Goal: Transaction & Acquisition: Purchase product/service

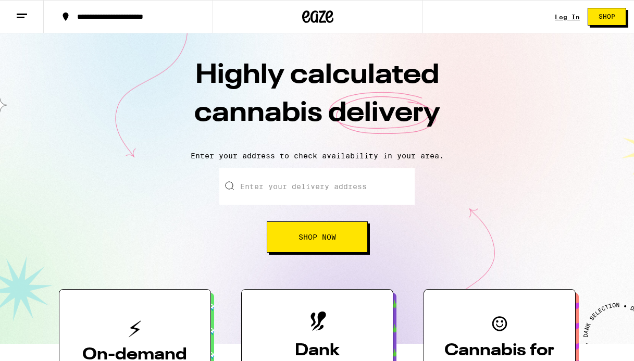
click at [570, 16] on link "Log In" at bounding box center [567, 17] width 25 height 7
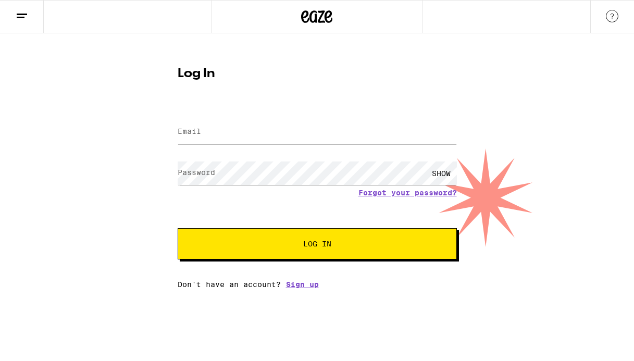
click at [323, 135] on input "Email" at bounding box center [317, 131] width 279 height 23
type input "[PERSON_NAME][EMAIL_ADDRESS][PERSON_NAME][DOMAIN_NAME]"
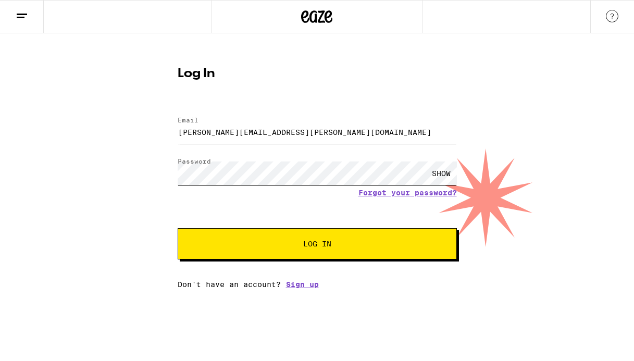
click at [178, 228] on button "Log In" at bounding box center [317, 243] width 279 height 31
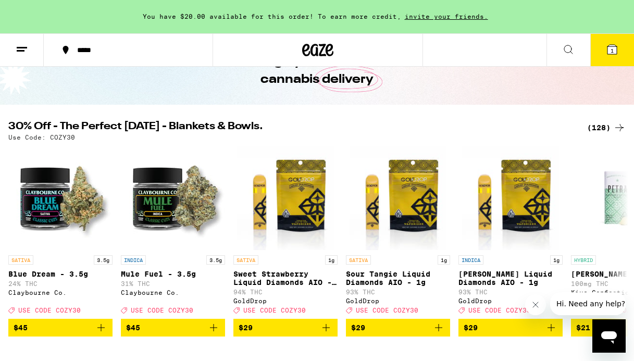
scroll to position [61, 0]
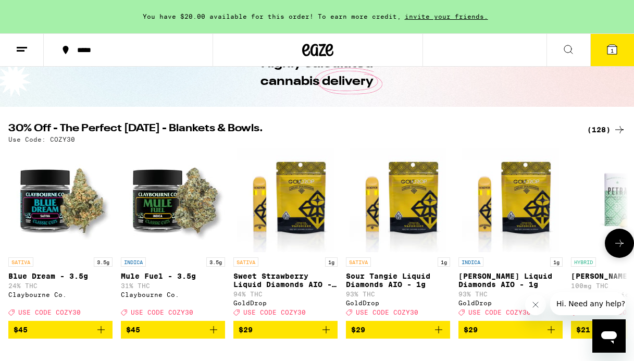
click at [614, 257] on button at bounding box center [619, 243] width 29 height 29
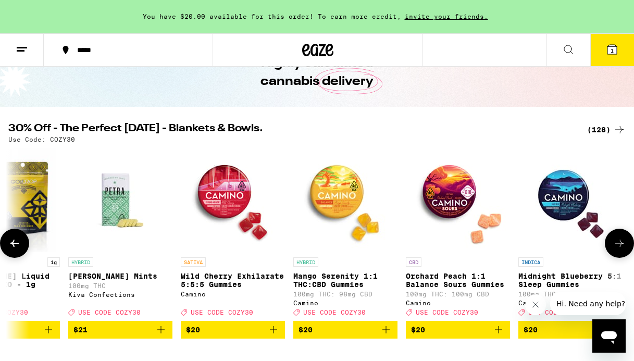
scroll to position [0, 504]
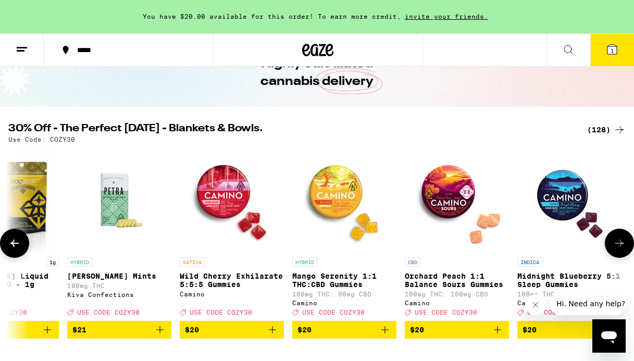
click at [614, 257] on button at bounding box center [619, 243] width 29 height 29
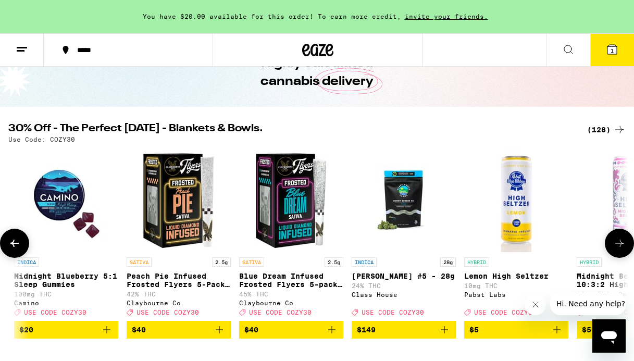
scroll to position [0, 1007]
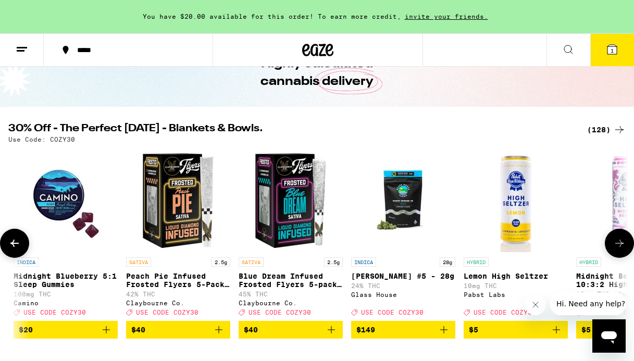
click at [614, 257] on button at bounding box center [619, 243] width 29 height 29
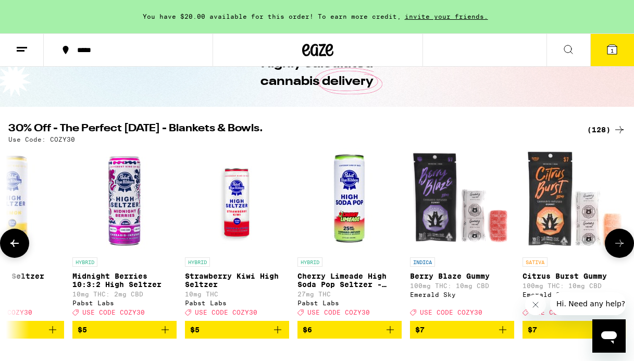
click at [614, 257] on button at bounding box center [619, 243] width 29 height 29
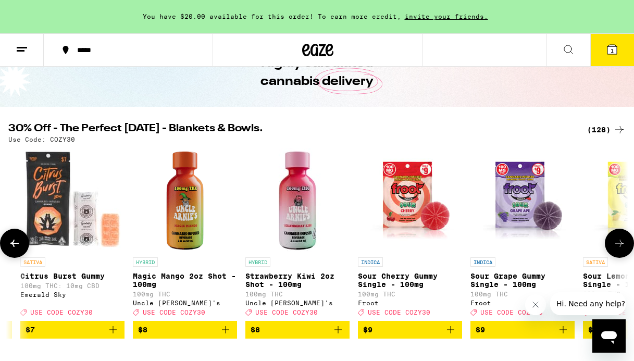
click at [614, 257] on button at bounding box center [619, 243] width 29 height 29
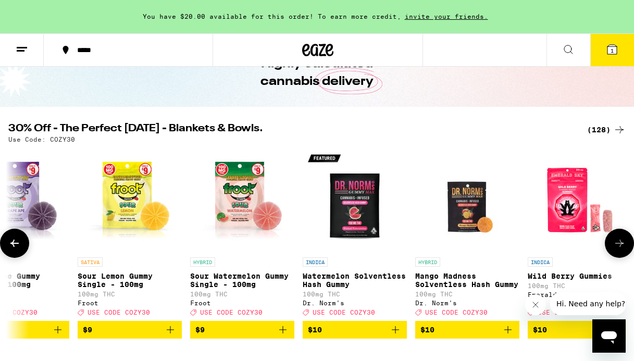
click at [614, 257] on button at bounding box center [619, 243] width 29 height 29
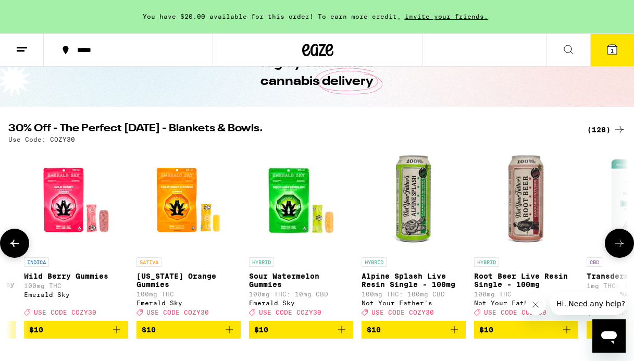
click at [614, 257] on button at bounding box center [619, 243] width 29 height 29
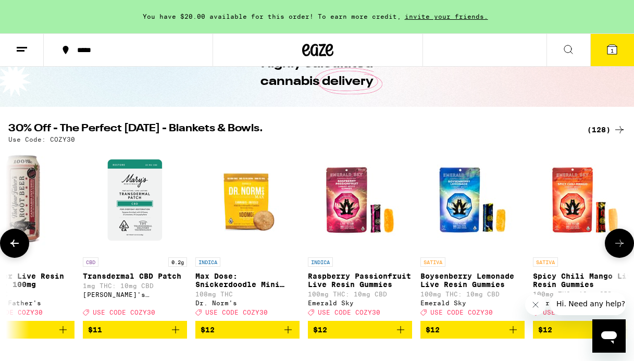
click at [614, 257] on button at bounding box center [619, 243] width 29 height 29
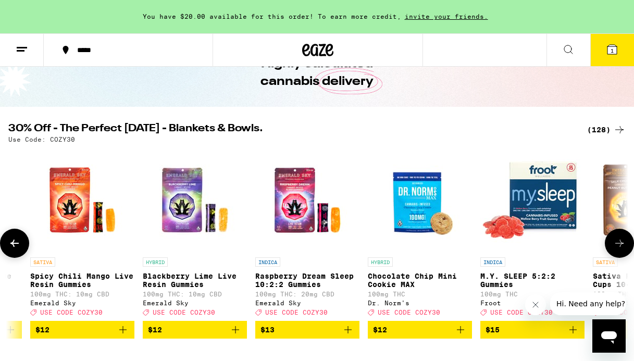
click at [614, 257] on button at bounding box center [619, 243] width 29 height 29
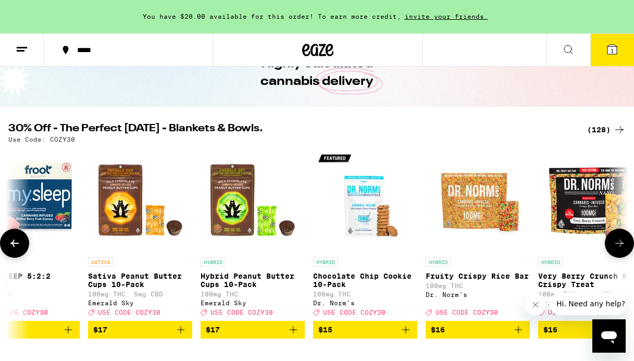
click at [614, 257] on button at bounding box center [619, 243] width 29 height 29
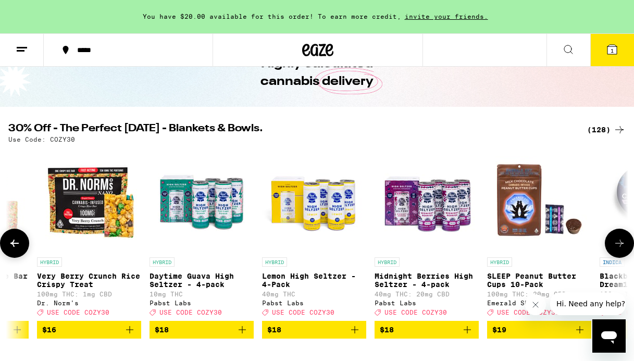
click at [614, 257] on button at bounding box center [619, 243] width 29 height 29
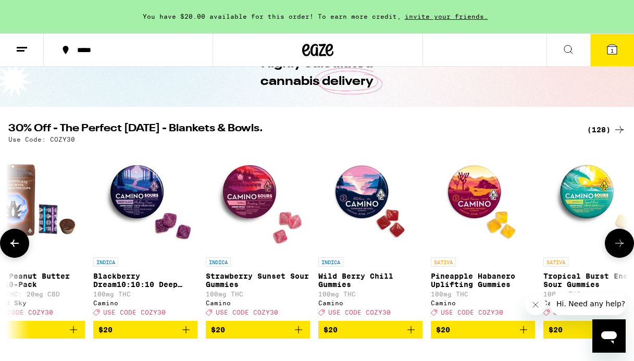
click at [614, 258] on button at bounding box center [619, 243] width 29 height 29
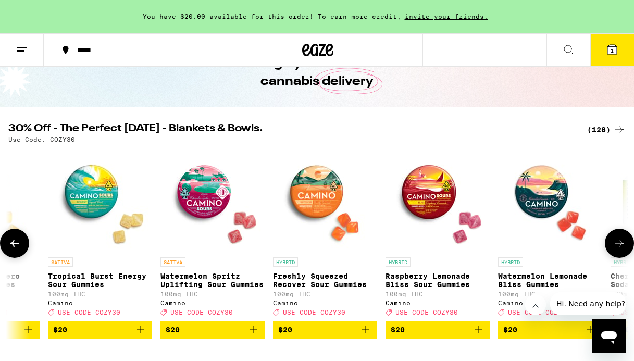
click at [614, 258] on button at bounding box center [619, 243] width 29 height 29
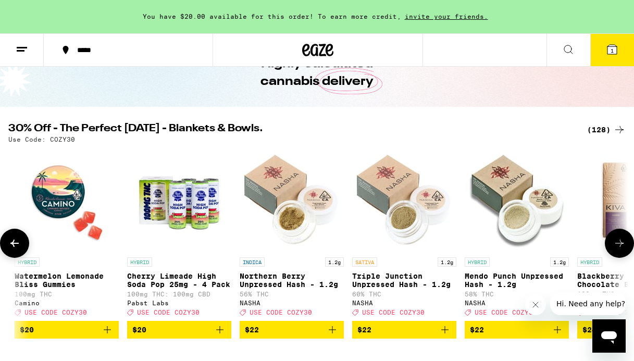
click at [614, 258] on button at bounding box center [619, 243] width 29 height 29
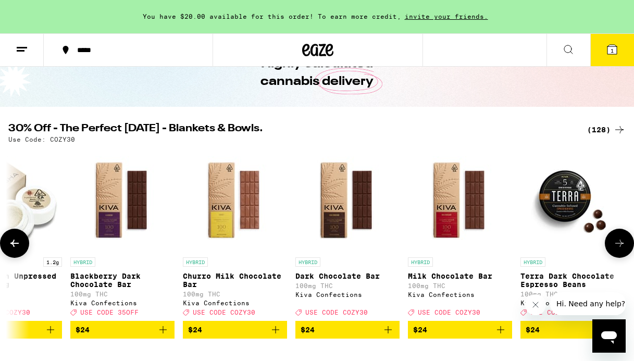
click at [614, 258] on button at bounding box center [619, 243] width 29 height 29
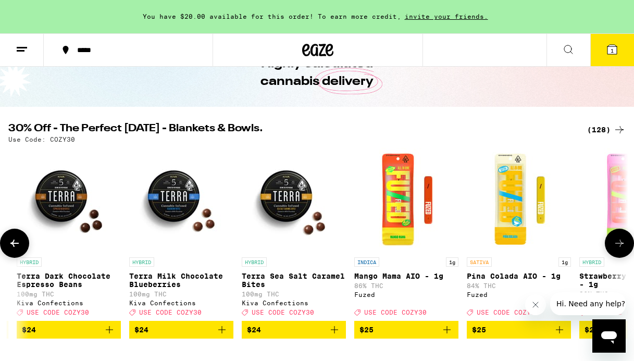
click at [614, 258] on button at bounding box center [619, 243] width 29 height 29
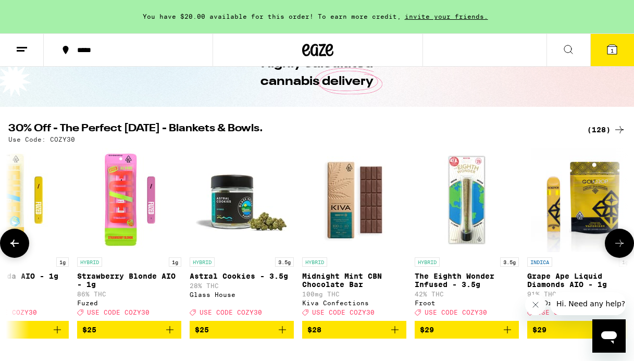
scroll to position [0, 8031]
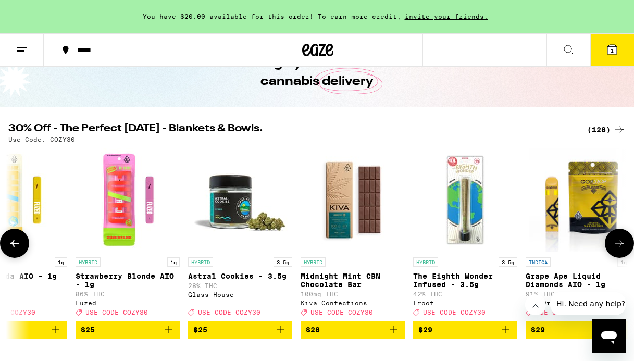
click at [614, 258] on button at bounding box center [619, 243] width 29 height 29
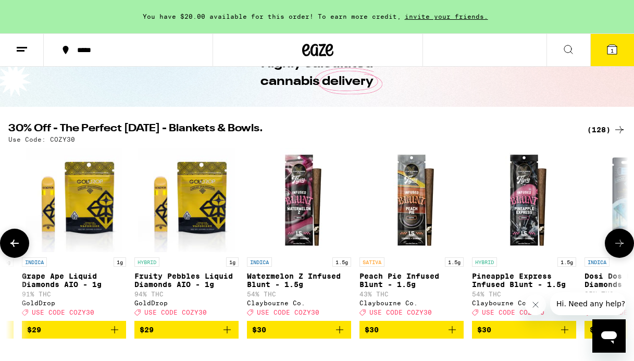
click at [614, 258] on button at bounding box center [619, 243] width 29 height 29
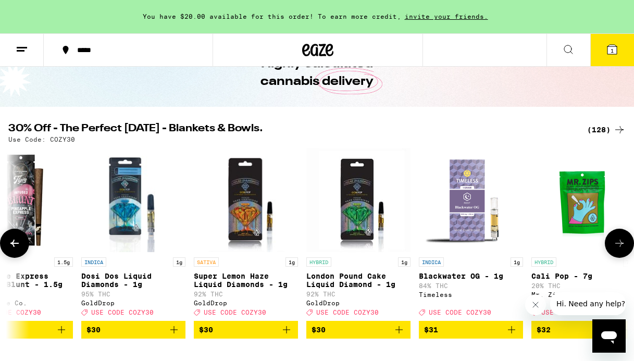
click at [614, 258] on button at bounding box center [619, 243] width 29 height 29
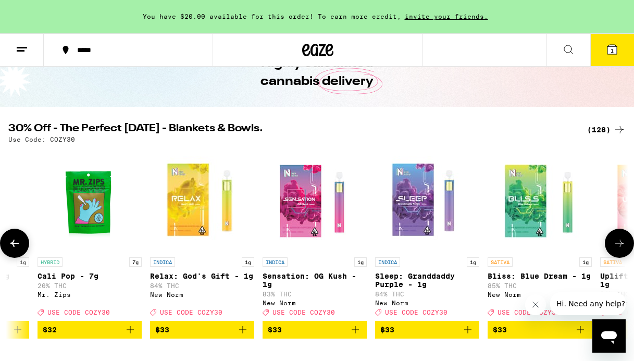
scroll to position [0, 9542]
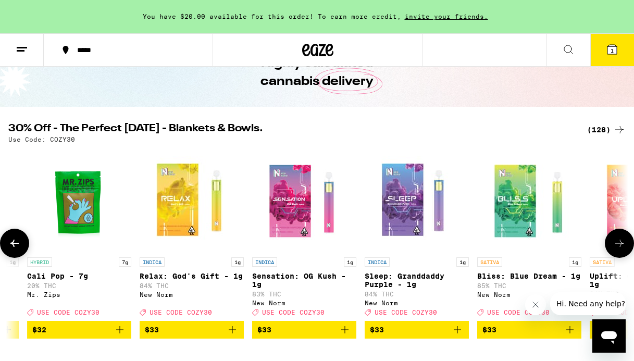
click at [614, 258] on button at bounding box center [619, 243] width 29 height 29
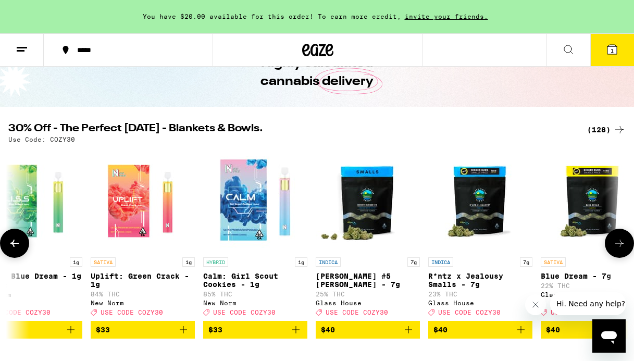
scroll to position [0, 10046]
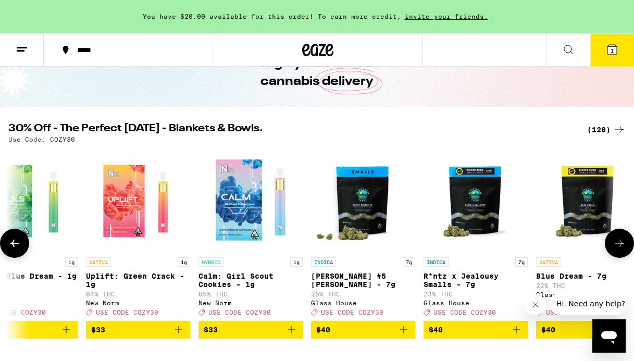
click at [614, 258] on button at bounding box center [619, 243] width 29 height 29
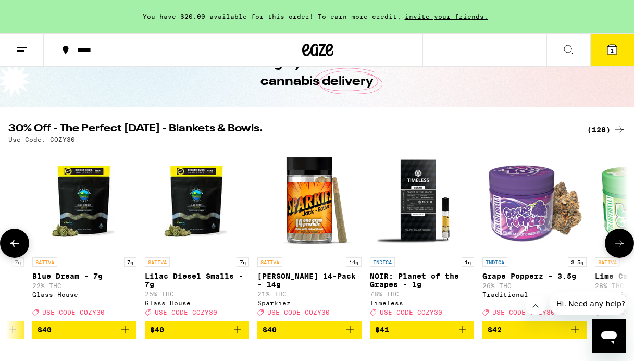
click at [614, 258] on button at bounding box center [619, 243] width 29 height 29
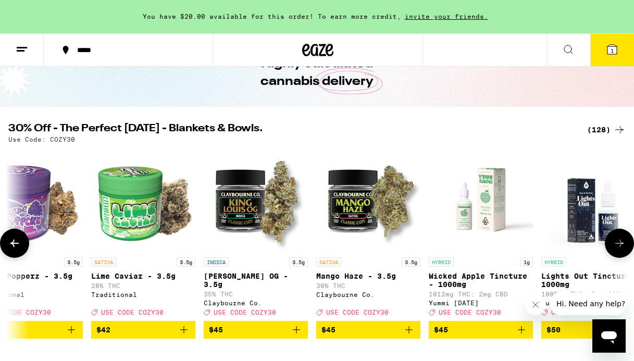
scroll to position [0, 11053]
click at [614, 258] on button at bounding box center [619, 243] width 29 height 29
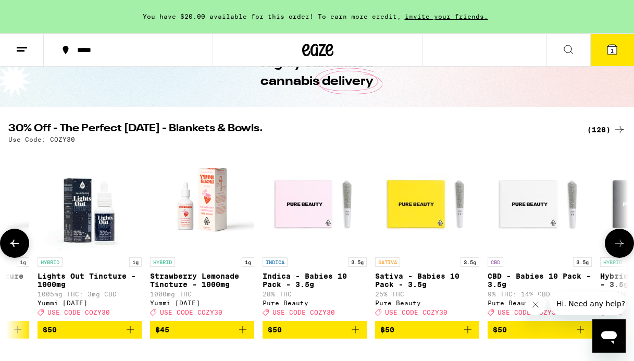
click at [614, 258] on button at bounding box center [619, 243] width 29 height 29
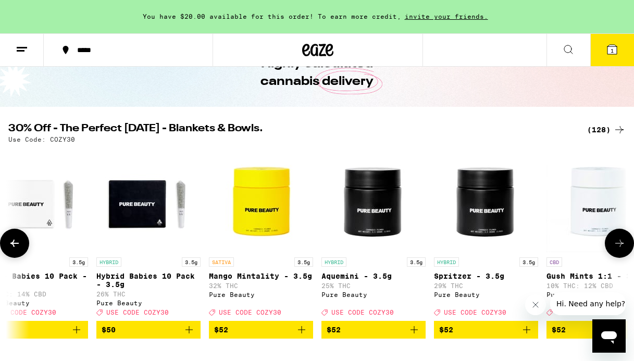
click at [614, 258] on button at bounding box center [619, 243] width 29 height 29
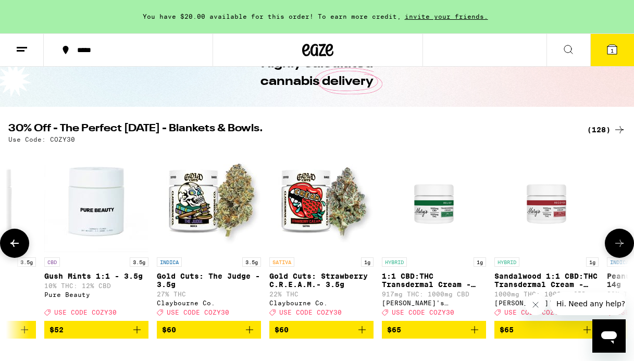
scroll to position [0, 12563]
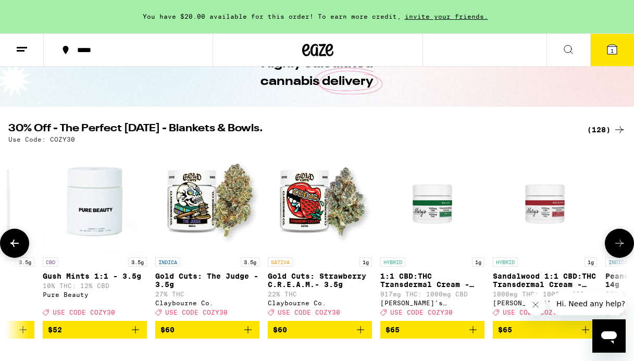
click at [614, 258] on button at bounding box center [619, 243] width 29 height 29
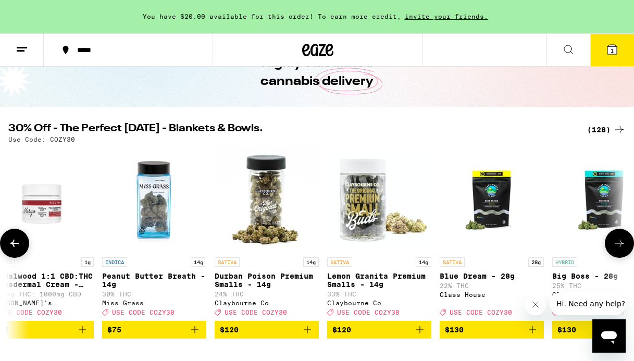
scroll to position [0, 13067]
click at [617, 249] on icon at bounding box center [619, 243] width 12 height 12
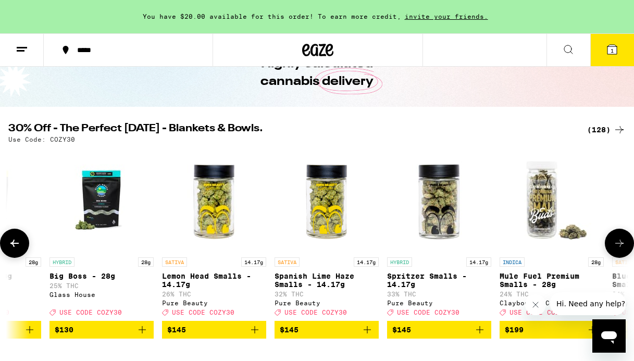
scroll to position [0, 13570]
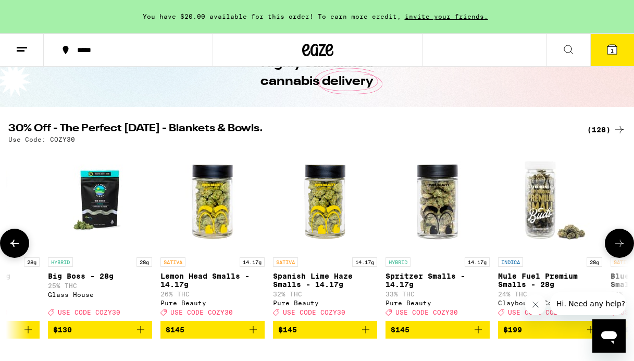
click at [74, 279] on p "Big Boss - 28g" at bounding box center [100, 276] width 104 height 8
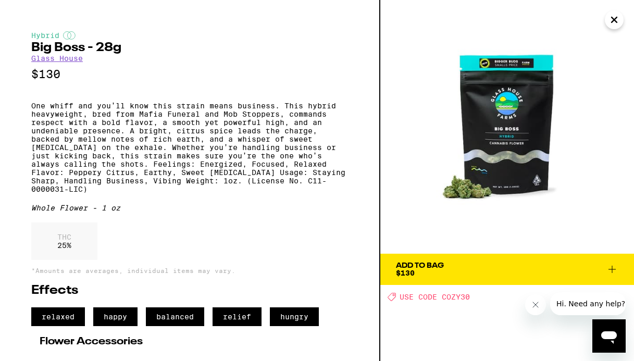
click at [614, 22] on icon "Close" at bounding box center [614, 20] width 12 height 16
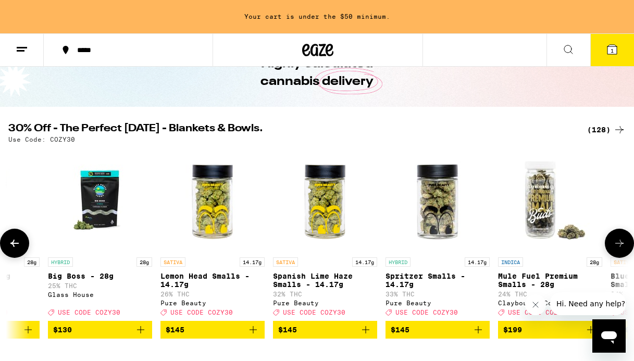
click at [620, 249] on icon at bounding box center [619, 243] width 12 height 12
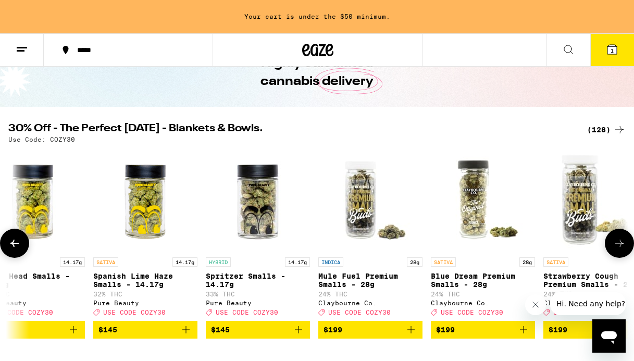
scroll to position [0, 13780]
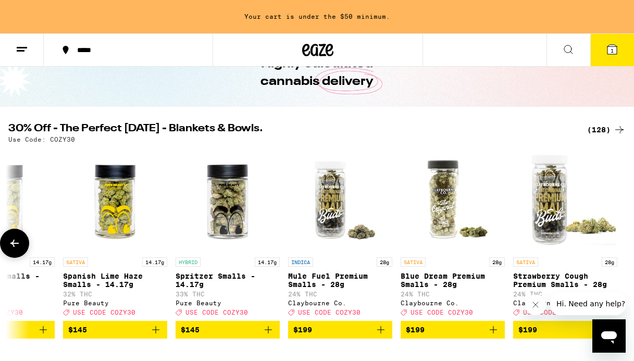
click at [16, 256] on button at bounding box center [14, 243] width 29 height 29
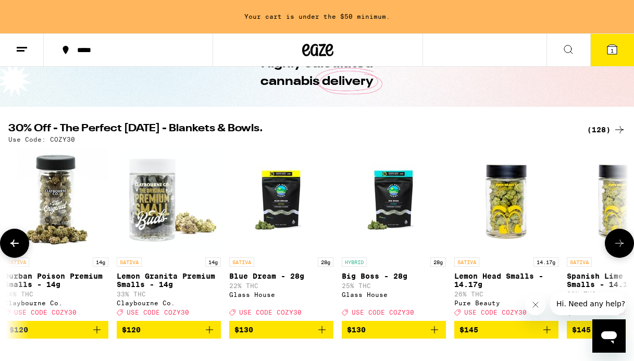
scroll to position [0, 13277]
